Goal: Task Accomplishment & Management: Complete application form

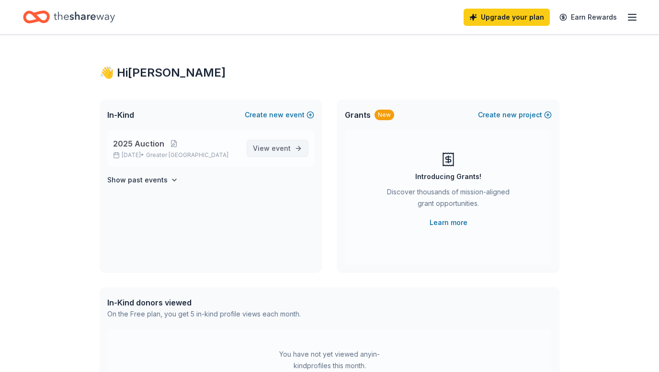
click at [275, 146] on span "event" at bounding box center [281, 148] width 19 height 8
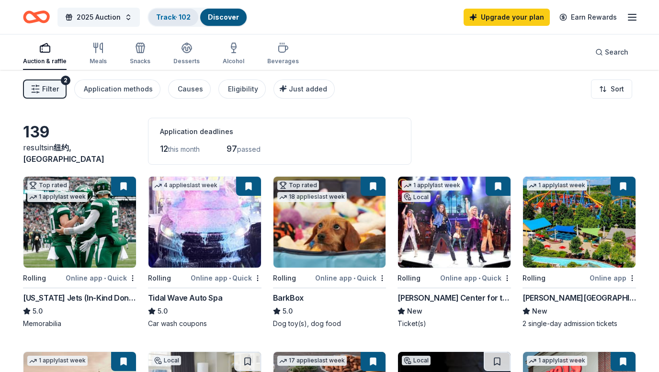
click at [175, 14] on link "Track · 102" at bounding box center [173, 17] width 34 height 8
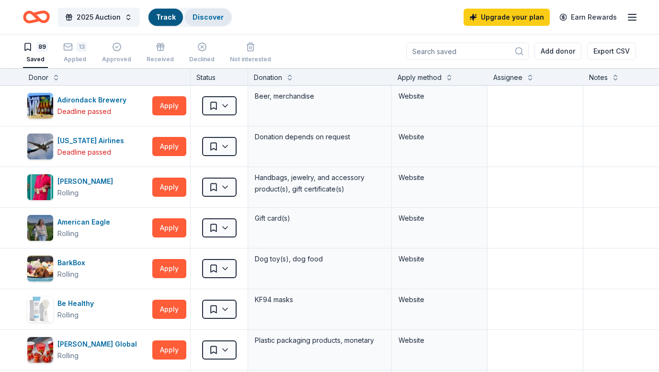
scroll to position [0, 0]
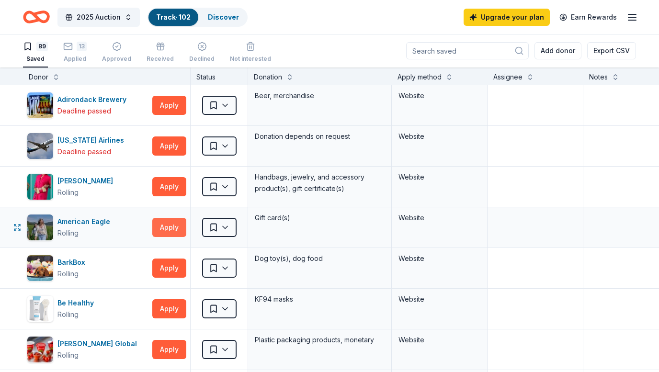
click at [166, 225] on button "Apply" at bounding box center [169, 227] width 34 height 19
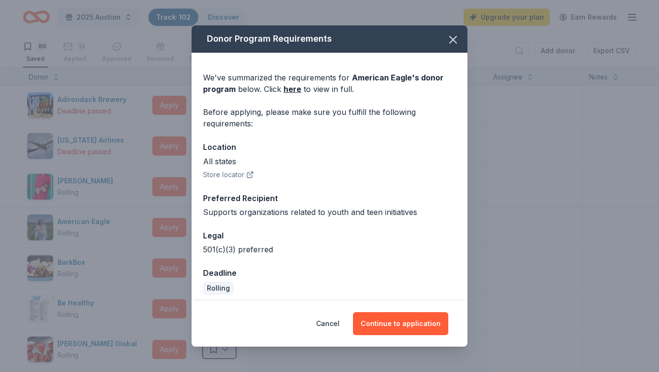
scroll to position [6, 0]
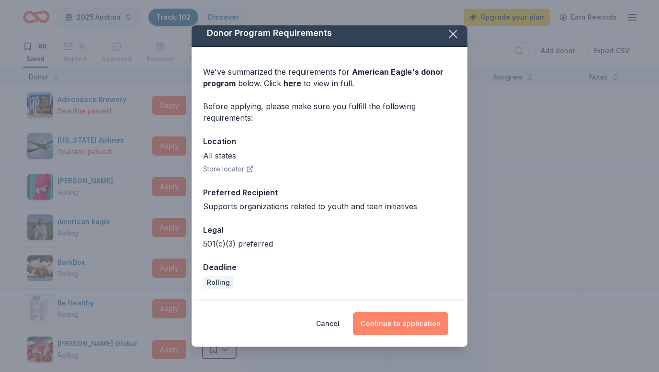
click at [412, 320] on button "Continue to application" at bounding box center [400, 323] width 95 height 23
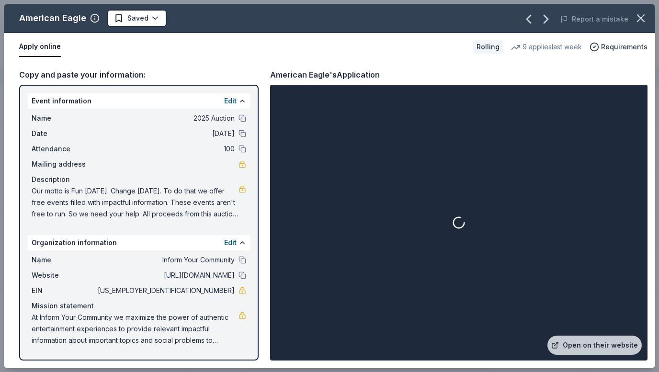
drag, startPoint x: 234, startPoint y: 290, endPoint x: 170, endPoint y: 290, distance: 63.2
click at [170, 290] on span "[US_EMPLOYER_IDENTIFICATION_NUMBER]" at bounding box center [165, 290] width 139 height 11
drag, startPoint x: 190, startPoint y: 292, endPoint x: 274, endPoint y: 292, distance: 83.8
click at [274, 292] on div "Copy and paste your information: Event information Edit Name 2025 Auction Date …" at bounding box center [329, 214] width 651 height 307
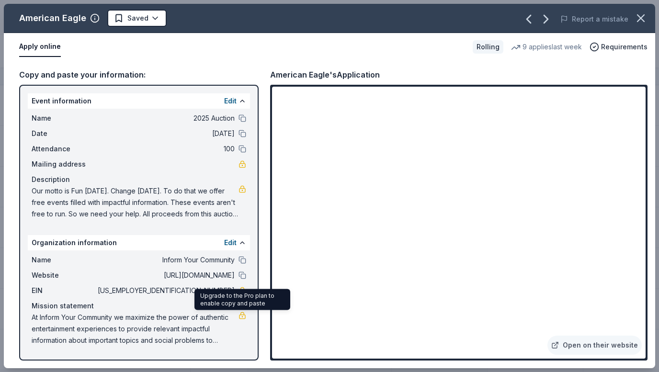
click at [178, 323] on span "At Inform Your Community we maximize the power of authentic entertainment exper…" at bounding box center [135, 329] width 207 height 34
